Goal: Information Seeking & Learning: Learn about a topic

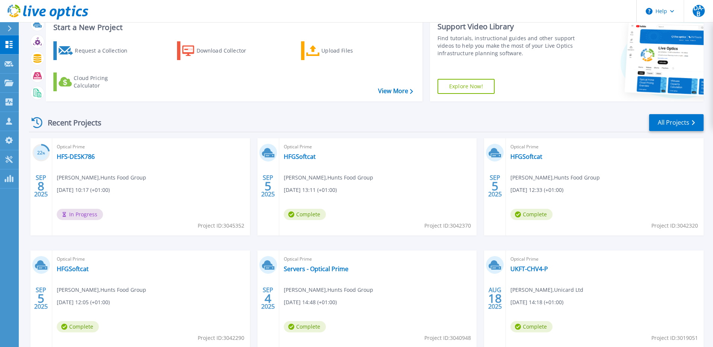
scroll to position [38, 0]
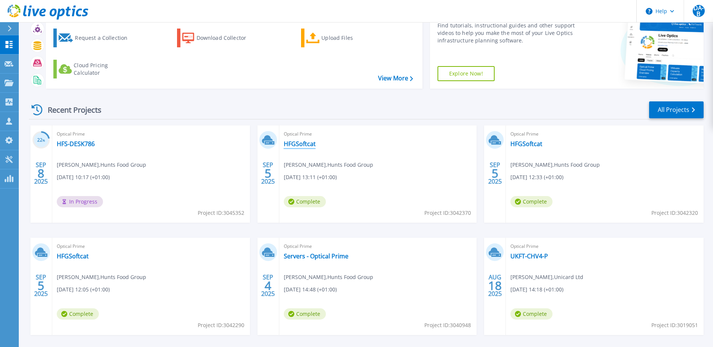
click at [310, 144] on link "HFGSoftcat" at bounding box center [300, 144] width 32 height 8
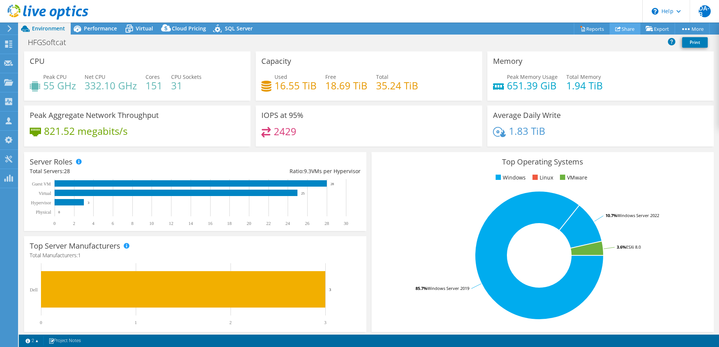
click at [624, 28] on link "Share" at bounding box center [625, 29] width 31 height 12
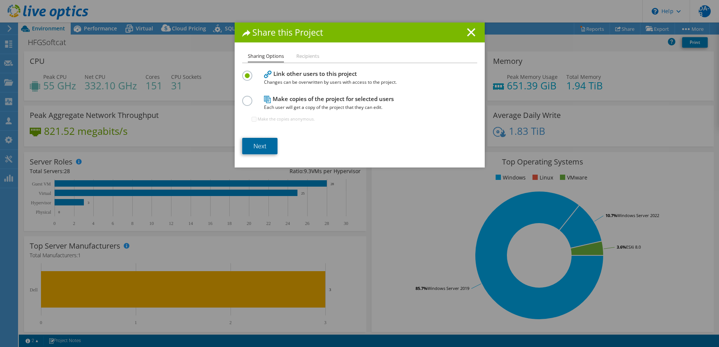
click at [257, 152] on link "Next" at bounding box center [259, 146] width 35 height 17
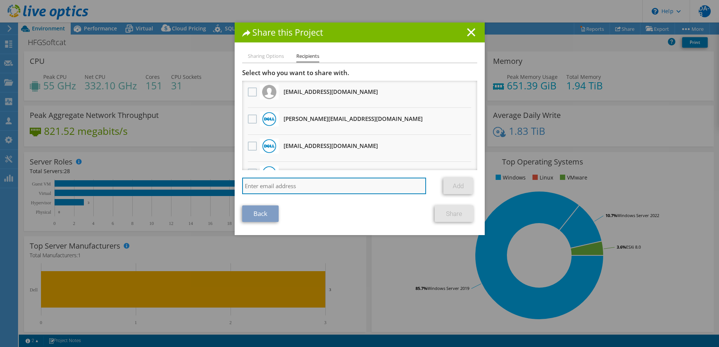
click at [299, 186] on input "search" at bounding box center [334, 186] width 184 height 17
paste input "CharlesLo@softcat.com"
type input "CharlesLo@softcat.com"
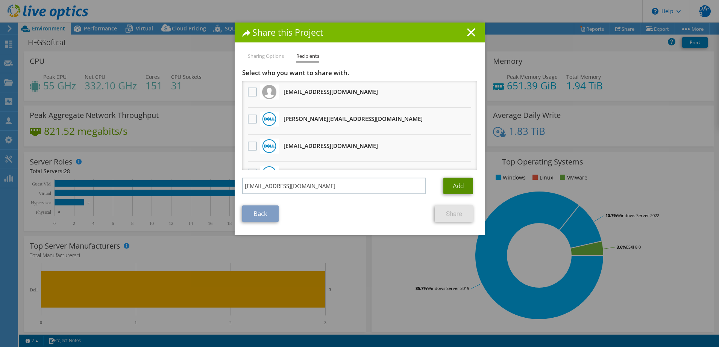
click at [466, 188] on link "Add" at bounding box center [458, 186] width 30 height 17
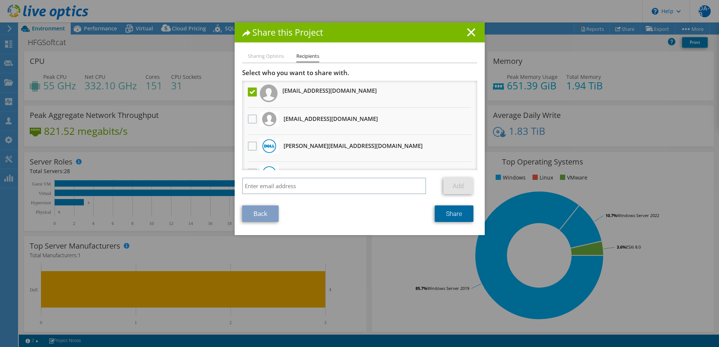
drag, startPoint x: 452, startPoint y: 211, endPoint x: 457, endPoint y: 211, distance: 4.9
click at [452, 211] on link "Share" at bounding box center [454, 214] width 39 height 17
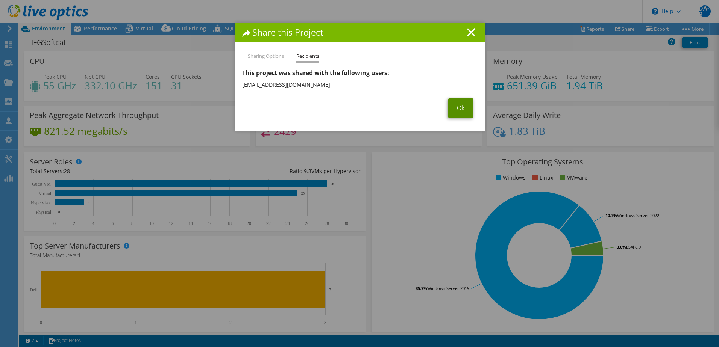
click at [461, 112] on link "Ok" at bounding box center [460, 109] width 25 height 20
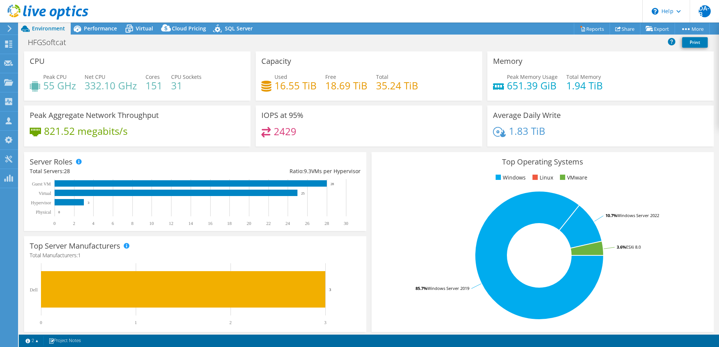
click at [172, 55] on div "CPU Peak CPU 55 GHz Net CPU 332.10 GHz Cores 151 CPU Sockets 31" at bounding box center [137, 76] width 226 height 49
click at [4, 45] on icon at bounding box center [8, 44] width 9 height 7
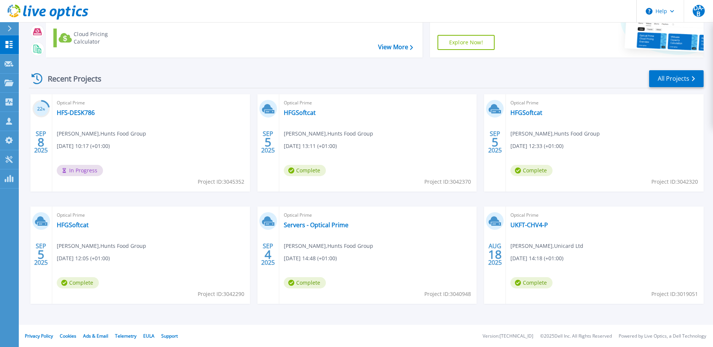
scroll to position [69, 0]
click at [315, 224] on link "Servers - Optical Prime" at bounding box center [316, 225] width 65 height 8
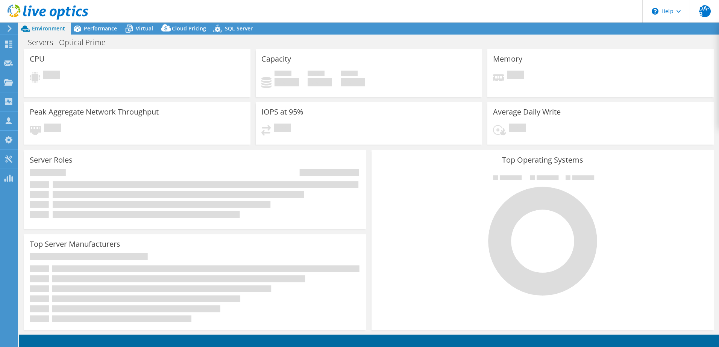
select select "USD"
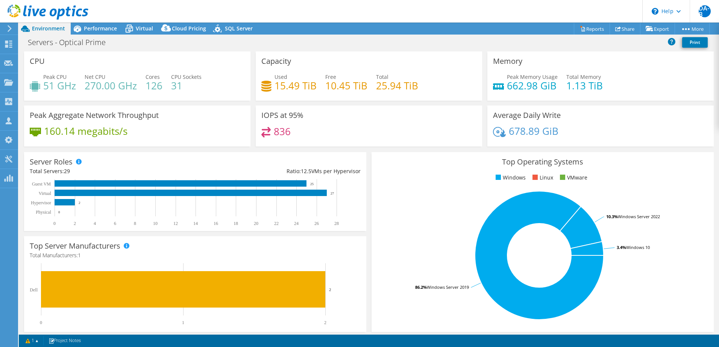
click at [37, 27] on span "Environment" at bounding box center [48, 28] width 33 height 7
click at [5, 48] on div at bounding box center [8, 45] width 9 height 8
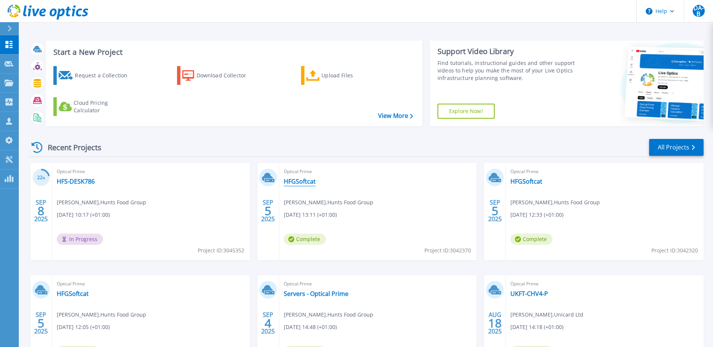
click at [308, 183] on link "HFGSoftcat" at bounding box center [300, 182] width 32 height 8
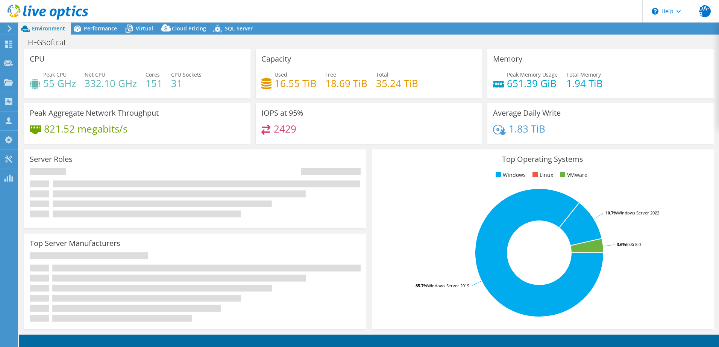
select select "USD"
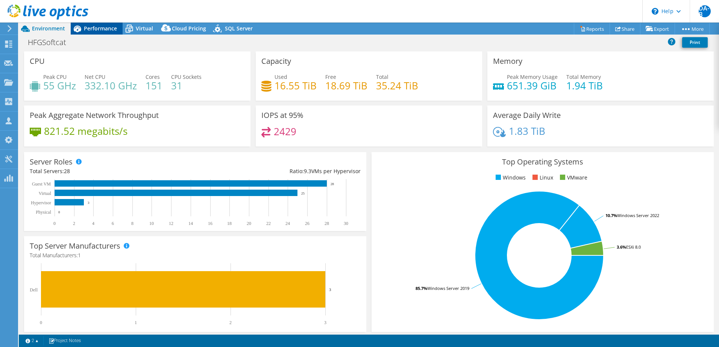
drag, startPoint x: 110, startPoint y: 28, endPoint x: 108, endPoint y: 31, distance: 4.1
click at [110, 28] on span "Performance" at bounding box center [100, 28] width 33 height 7
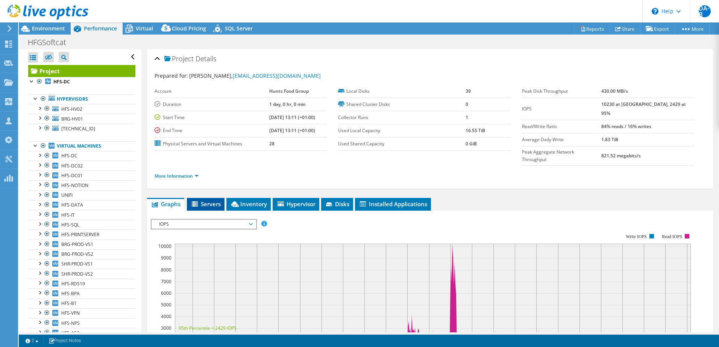
click at [214, 198] on li "Servers" at bounding box center [206, 204] width 38 height 13
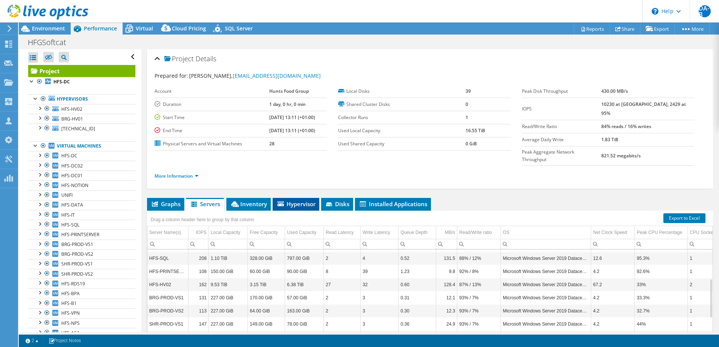
click at [297, 200] on span "Hypervisor" at bounding box center [295, 204] width 39 height 8
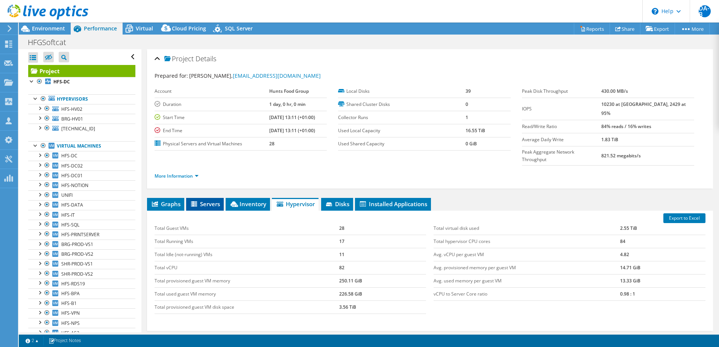
click at [206, 200] on span "Servers" at bounding box center [205, 204] width 30 height 8
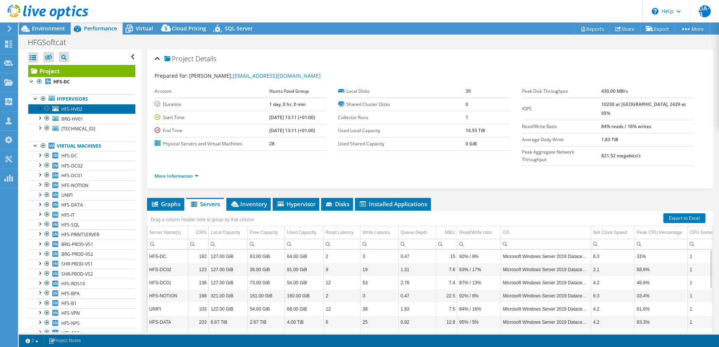
click at [67, 108] on span "HFS-HV02" at bounding box center [71, 109] width 21 height 6
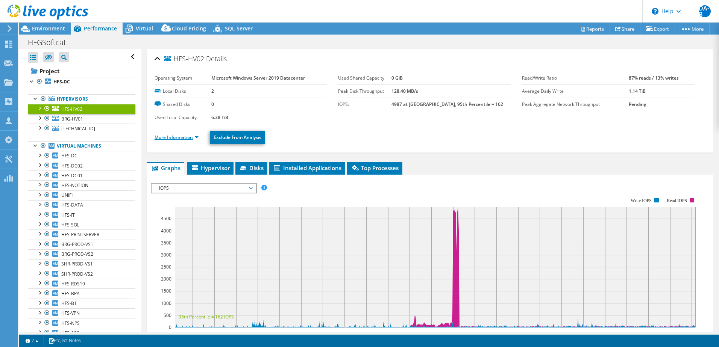
click at [185, 137] on link "More Information" at bounding box center [177, 137] width 44 height 6
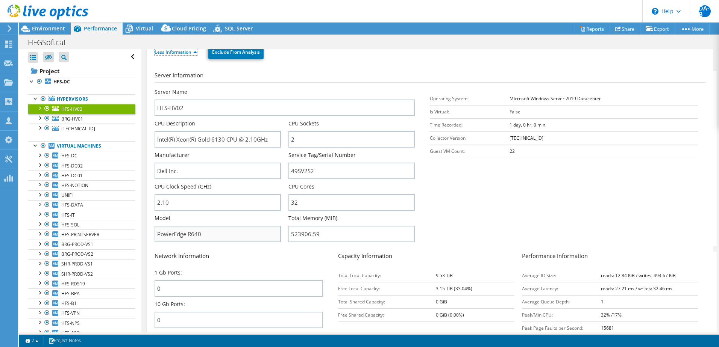
scroll to position [75, 0]
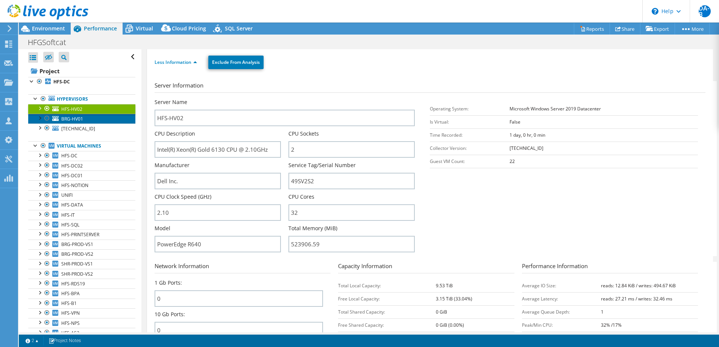
click at [68, 119] on span "BRG-HV01" at bounding box center [72, 119] width 22 height 6
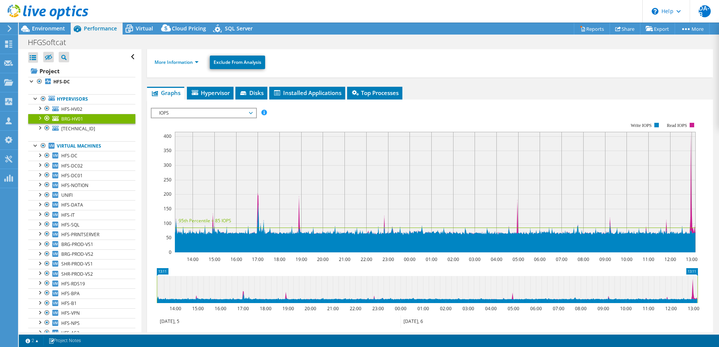
click at [182, 56] on ul "More Information Exclude From Analysis" at bounding box center [430, 61] width 551 height 15
click at [180, 62] on link "More Information" at bounding box center [177, 62] width 44 height 6
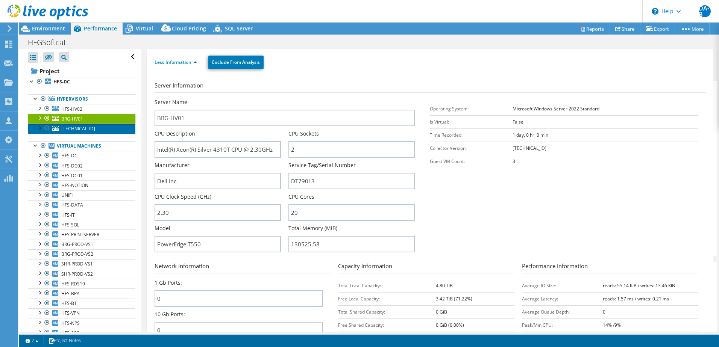
click at [71, 129] on span "[TECHNICAL_ID]" at bounding box center [78, 129] width 34 height 6
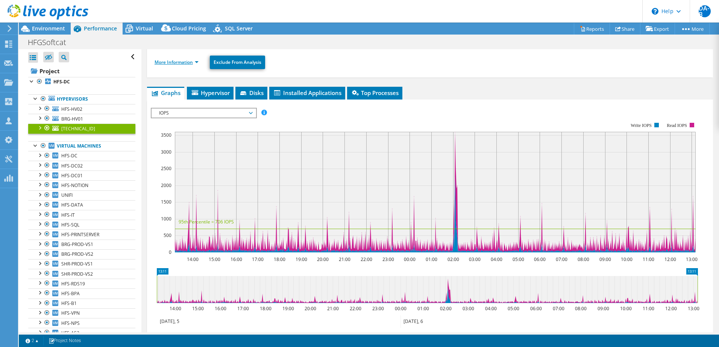
click at [184, 65] on link "More Information" at bounding box center [177, 62] width 44 height 6
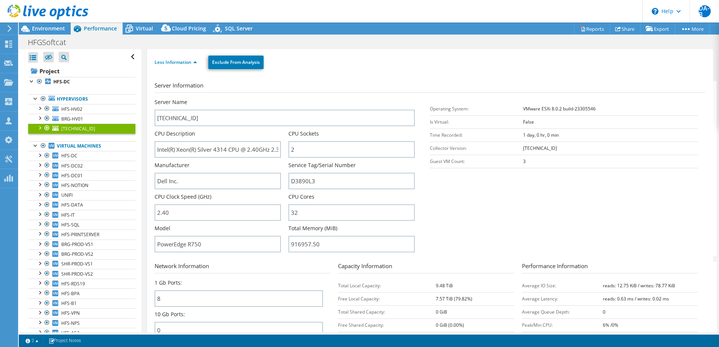
drag, startPoint x: 529, startPoint y: 72, endPoint x: 496, endPoint y: 76, distance: 33.0
click at [529, 72] on div "Less Information Exclude From Analysis" at bounding box center [430, 62] width 551 height 26
click at [33, 27] on span "Environment" at bounding box center [48, 28] width 33 height 7
